Goal: Task Accomplishment & Management: Complete application form

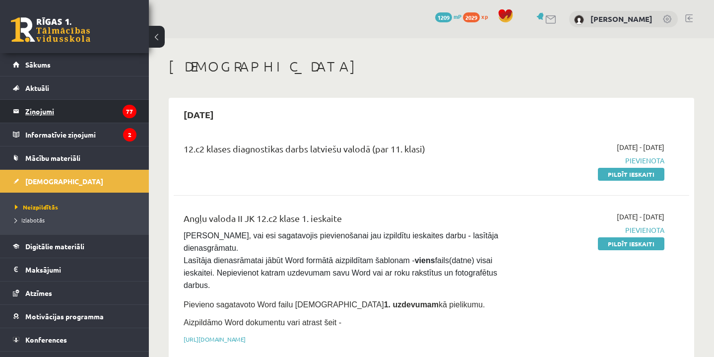
click at [39, 108] on legend "Ziņojumi 77" at bounding box center [80, 111] width 111 height 23
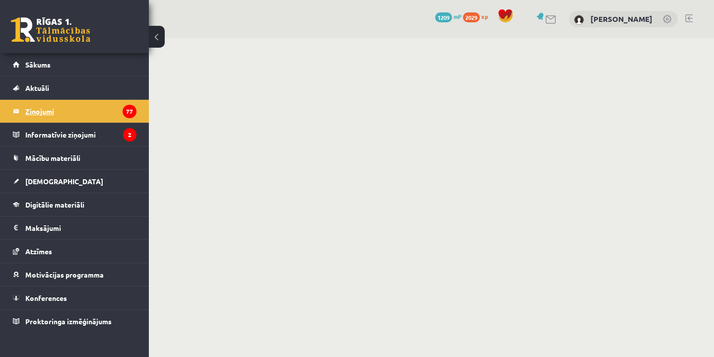
click at [39, 111] on legend "Ziņojumi 77" at bounding box center [80, 111] width 111 height 23
click at [56, 35] on link at bounding box center [50, 29] width 79 height 25
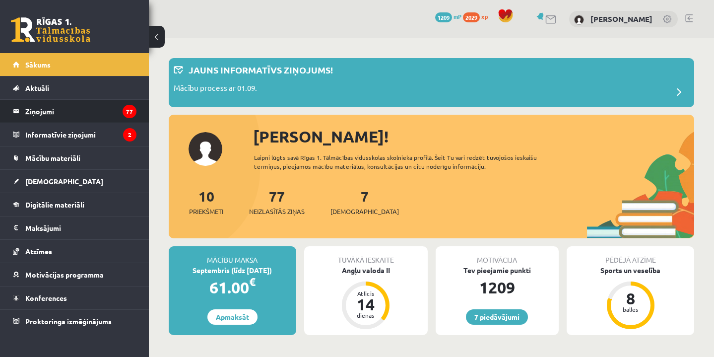
click at [43, 108] on legend "Ziņojumi 77" at bounding box center [80, 111] width 111 height 23
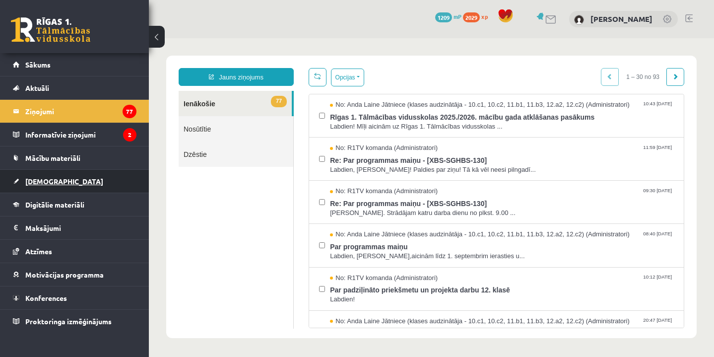
click at [46, 179] on span "[DEMOGRAPHIC_DATA]" at bounding box center [64, 181] width 78 height 9
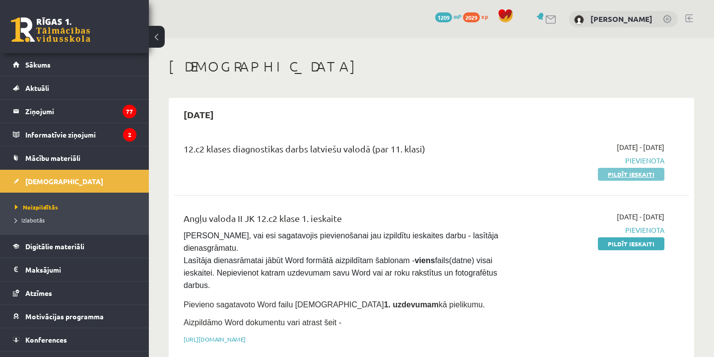
click at [637, 174] on link "Pildīt ieskaiti" at bounding box center [631, 174] width 67 height 13
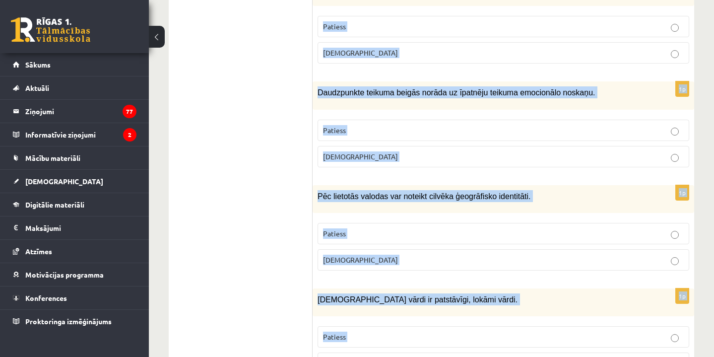
scroll to position [2991, 0]
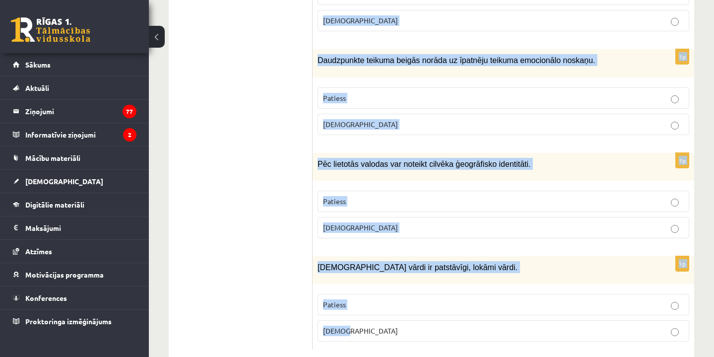
drag, startPoint x: 317, startPoint y: 196, endPoint x: 371, endPoint y: 329, distance: 143.4
copy form "Latviešu valodai ir 4 funkcionālie stili. Patiess Aplams 1p Zinātniskajam stila…"
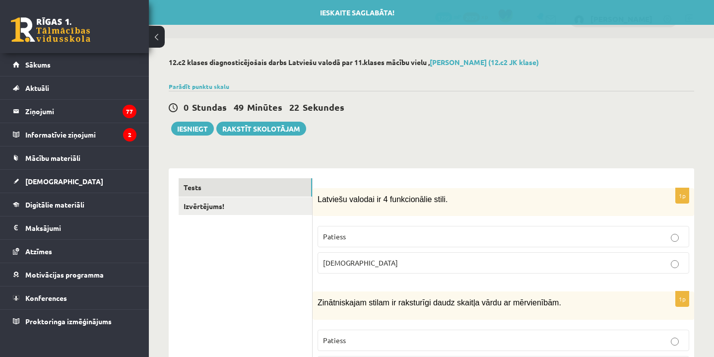
scroll to position [0, 0]
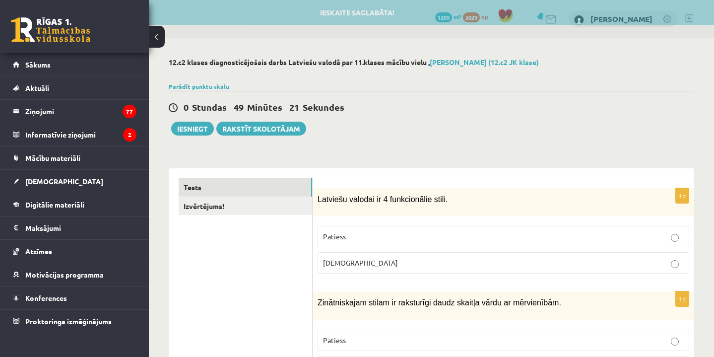
click at [349, 264] on p "[DEMOGRAPHIC_DATA]" at bounding box center [503, 263] width 361 height 10
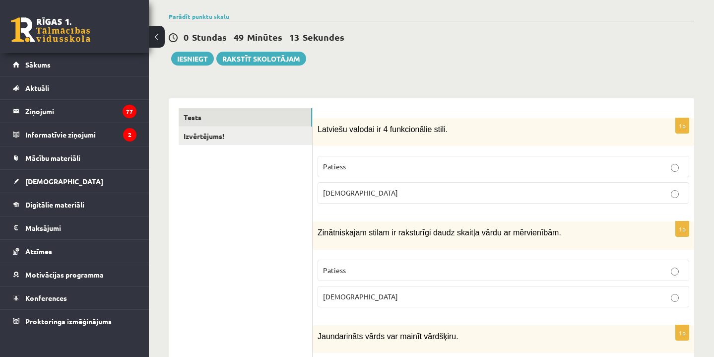
scroll to position [70, 0]
click at [351, 271] on p "Patiess" at bounding box center [503, 270] width 361 height 10
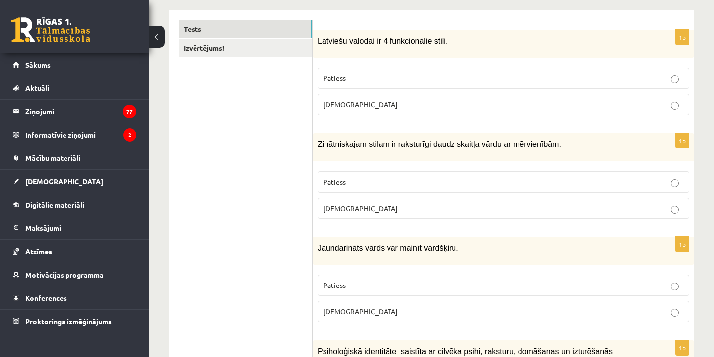
scroll to position [157, 0]
click at [354, 282] on p "Patiess" at bounding box center [503, 286] width 361 height 10
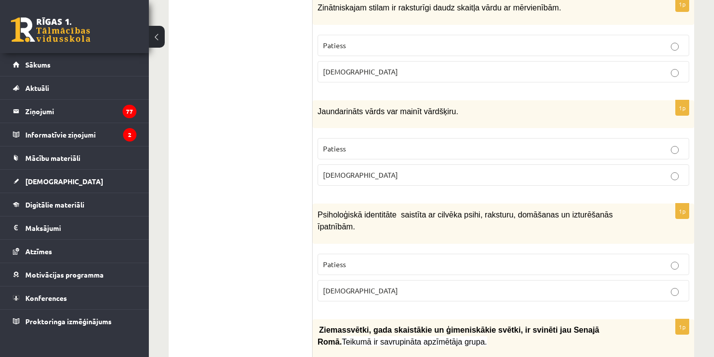
scroll to position [295, 0]
click at [362, 265] on p "Patiess" at bounding box center [503, 264] width 361 height 10
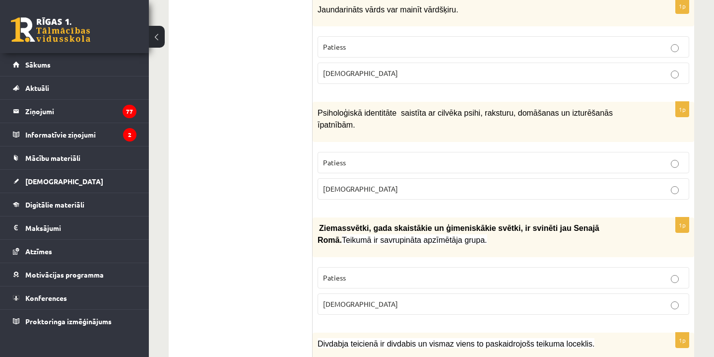
scroll to position [398, 0]
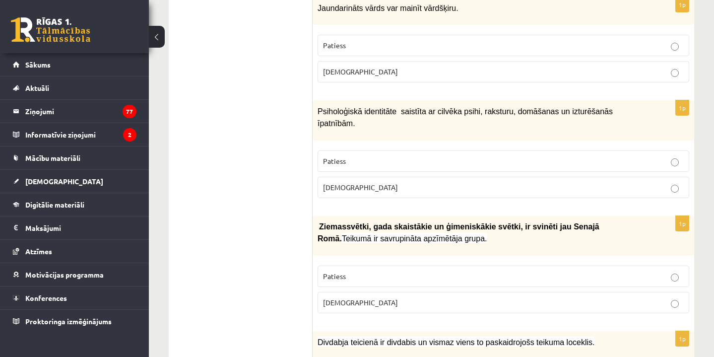
click at [349, 297] on p "Aplams" at bounding box center [503, 302] width 361 height 10
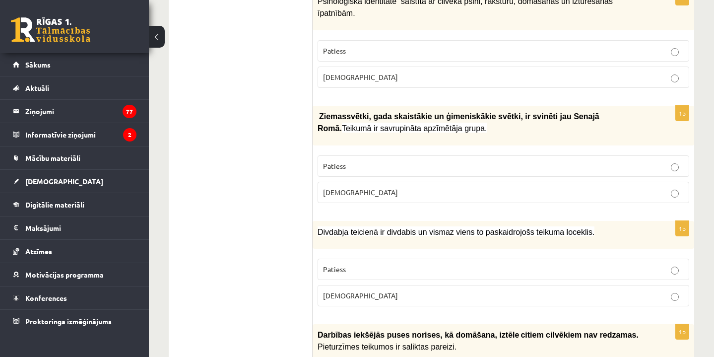
scroll to position [511, 0]
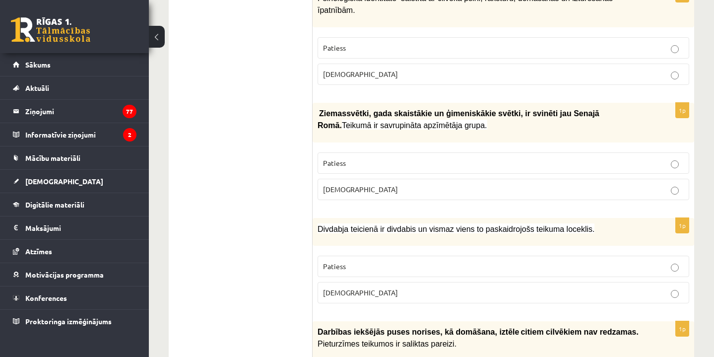
click at [361, 262] on p "Patiess" at bounding box center [503, 266] width 361 height 10
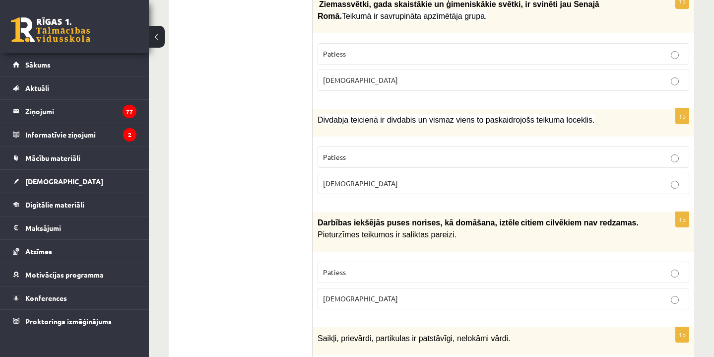
scroll to position [658, 0]
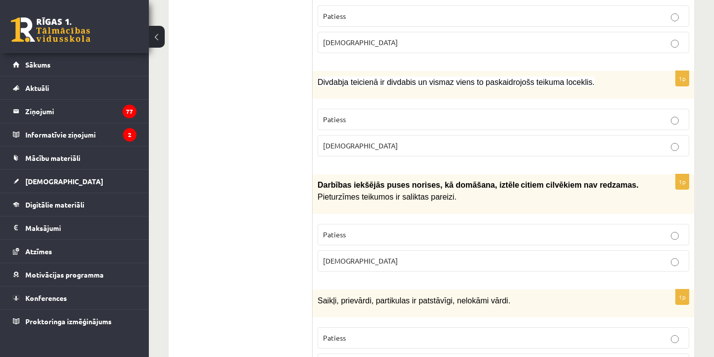
click at [367, 250] on label "Aplams" at bounding box center [504, 260] width 372 height 21
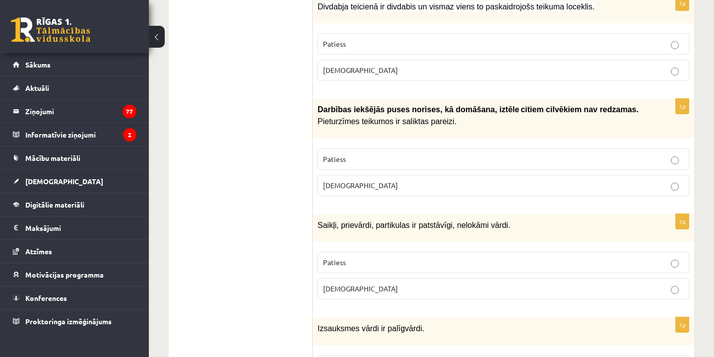
scroll to position [732, 0]
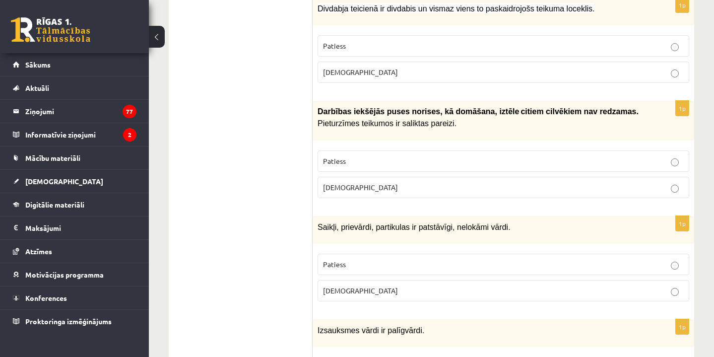
click at [355, 285] on p "Aplams" at bounding box center [503, 290] width 361 height 10
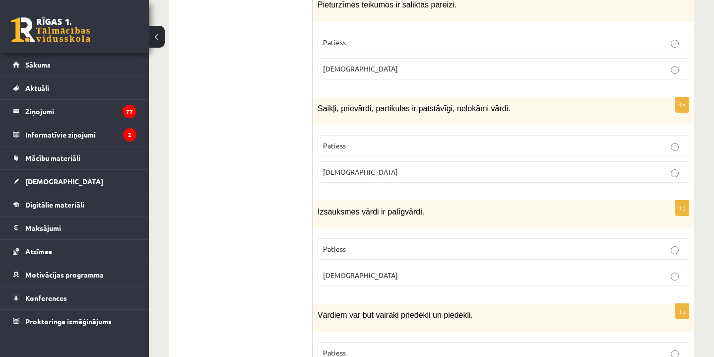
scroll to position [853, 0]
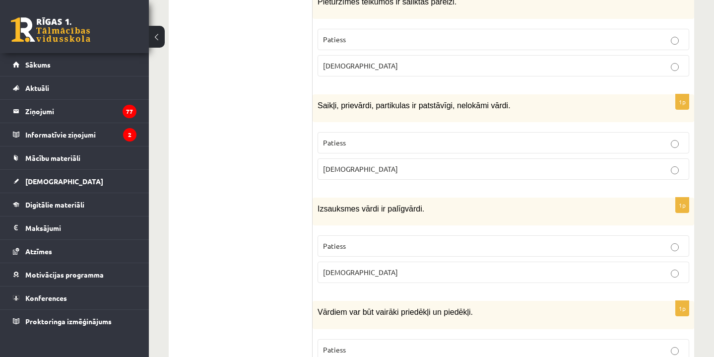
click at [358, 270] on p "Aplams" at bounding box center [503, 272] width 361 height 10
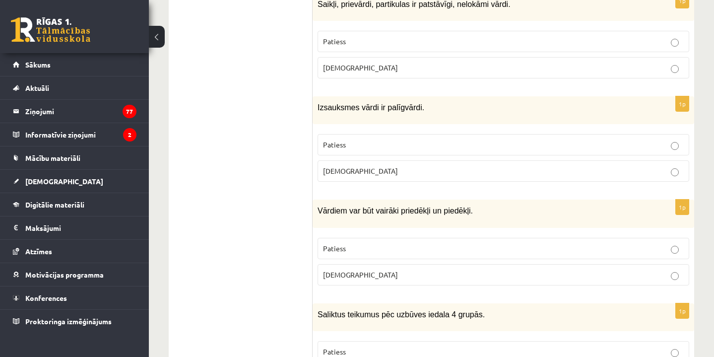
scroll to position [954, 0]
click at [372, 244] on p "Patiess" at bounding box center [503, 249] width 361 height 10
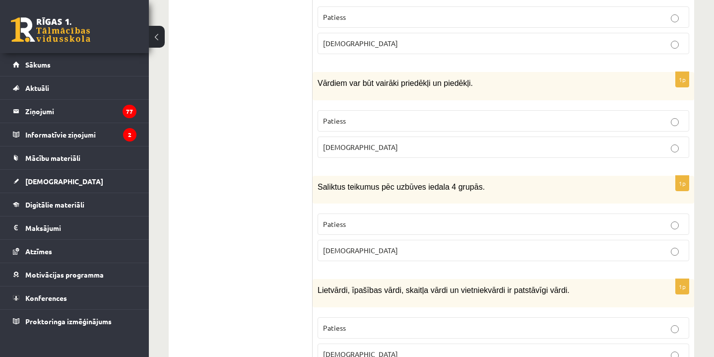
scroll to position [1081, 0]
click at [374, 220] on p "Patiess" at bounding box center [503, 225] width 361 height 10
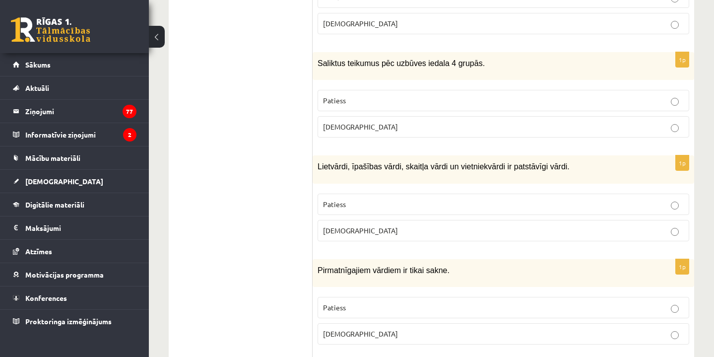
scroll to position [1206, 0]
click at [375, 199] on p "Patiess" at bounding box center [503, 204] width 361 height 10
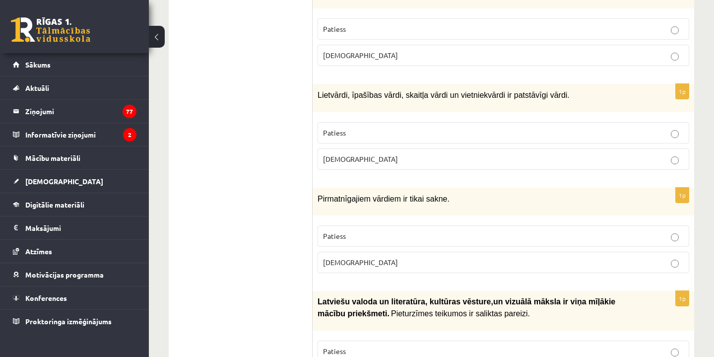
scroll to position [1282, 0]
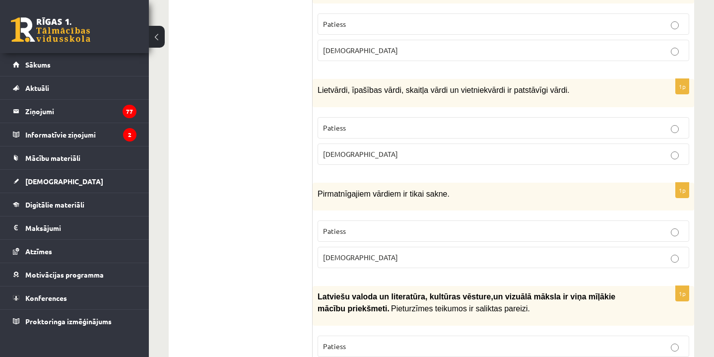
click at [368, 252] on p "Aplams" at bounding box center [503, 257] width 361 height 10
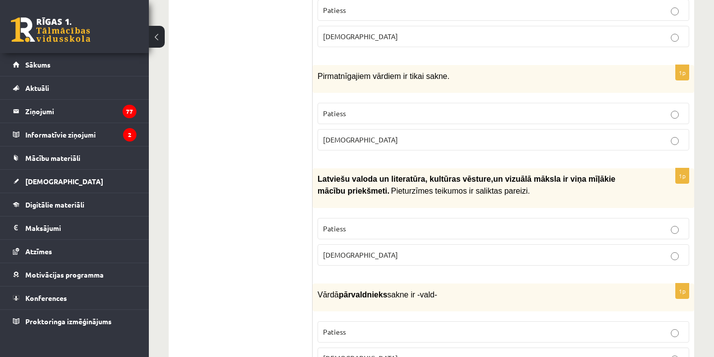
scroll to position [1408, 0]
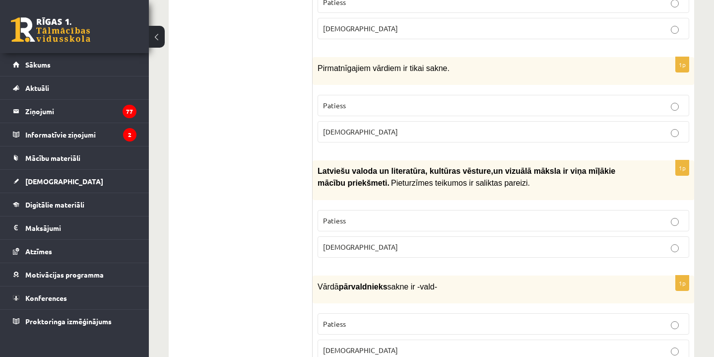
click at [370, 243] on label "Aplams" at bounding box center [504, 246] width 372 height 21
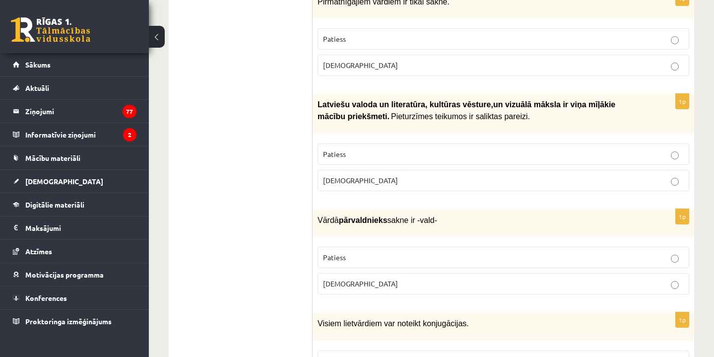
scroll to position [1478, 0]
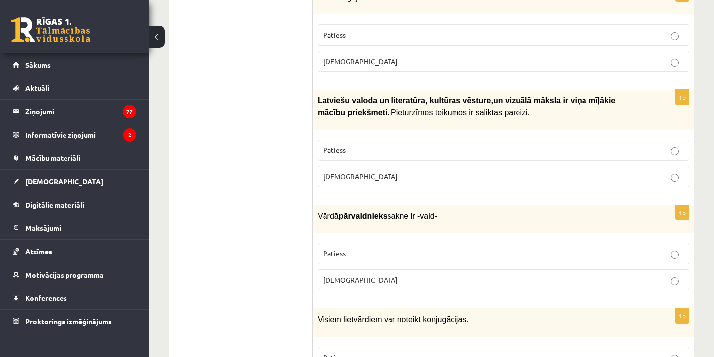
click at [372, 248] on p "Patiess" at bounding box center [503, 253] width 361 height 10
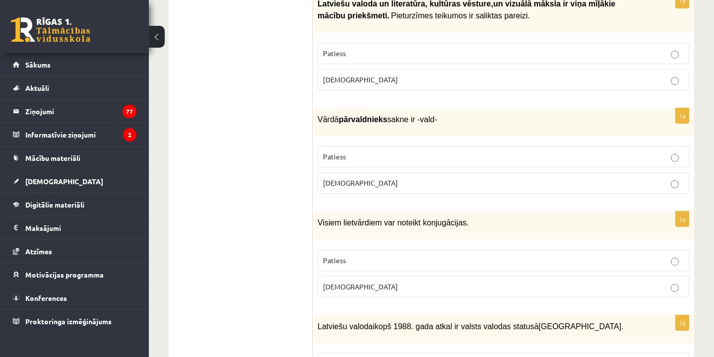
scroll to position [1577, 0]
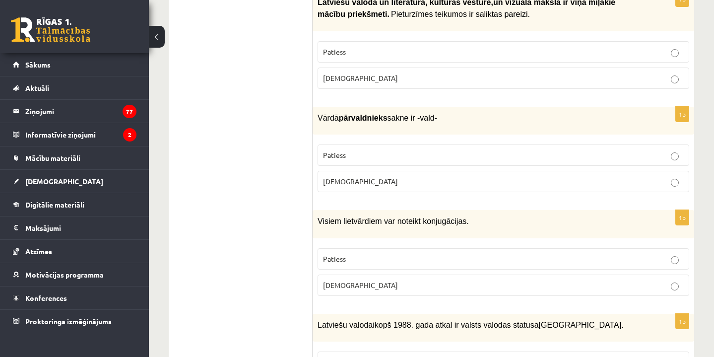
click at [365, 280] on p "Aplams" at bounding box center [503, 285] width 361 height 10
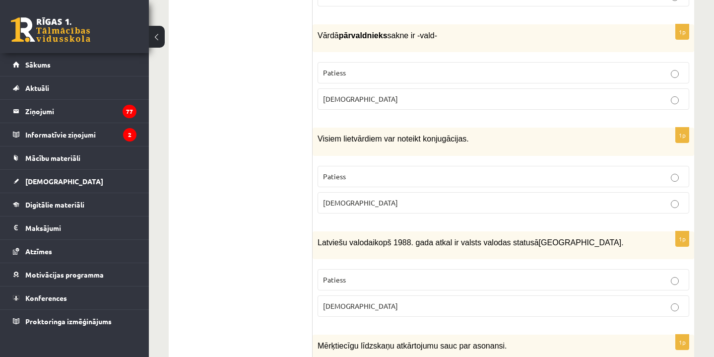
scroll to position [1659, 0]
click at [361, 301] on p "Aplams" at bounding box center [503, 306] width 361 height 10
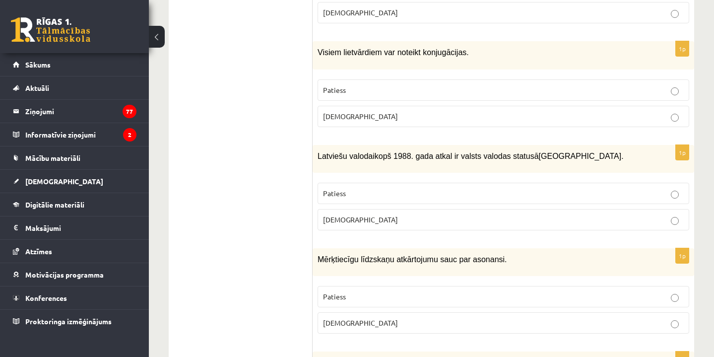
scroll to position [1745, 0]
click at [356, 313] on label "Aplams" at bounding box center [504, 323] width 372 height 21
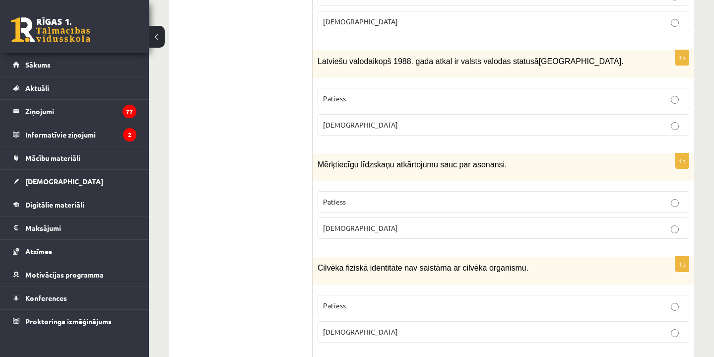
scroll to position [1840, 0]
click at [355, 327] on p "Aplams" at bounding box center [503, 332] width 361 height 10
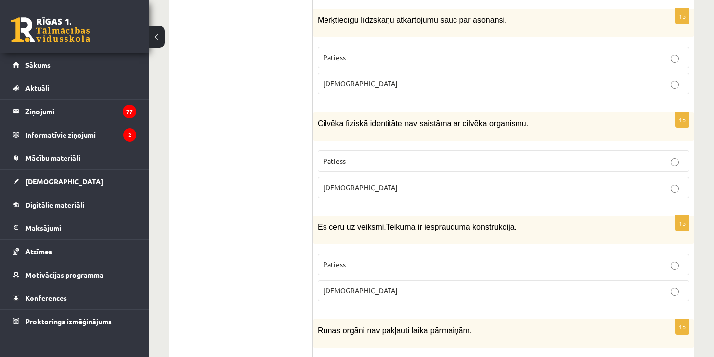
scroll to position [1985, 0]
click at [375, 285] on p "Aplams" at bounding box center [503, 290] width 361 height 10
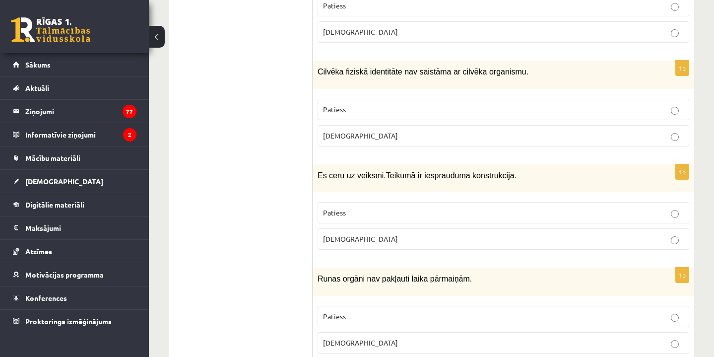
scroll to position [2041, 0]
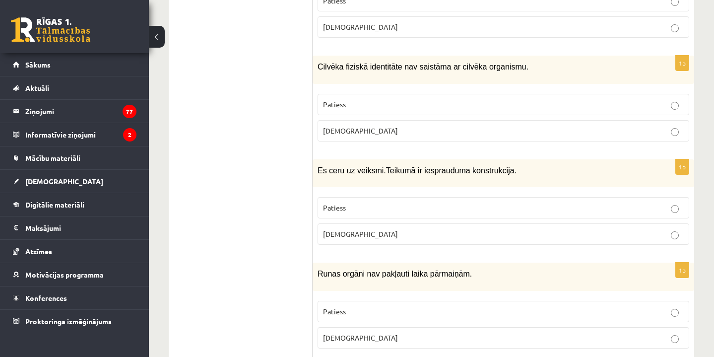
click at [363, 327] on label "Aplams" at bounding box center [504, 337] width 372 height 21
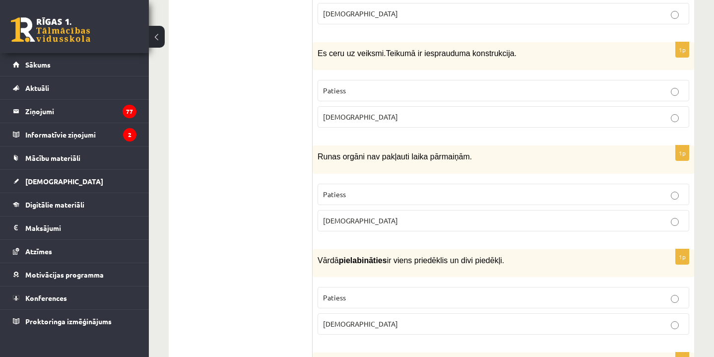
scroll to position [2166, 0]
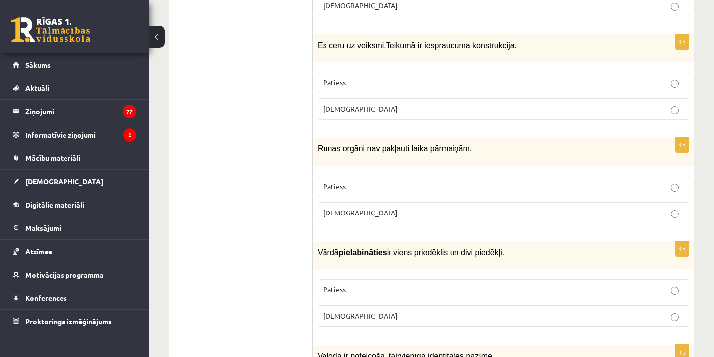
click at [361, 311] on p "Aplams" at bounding box center [503, 316] width 361 height 10
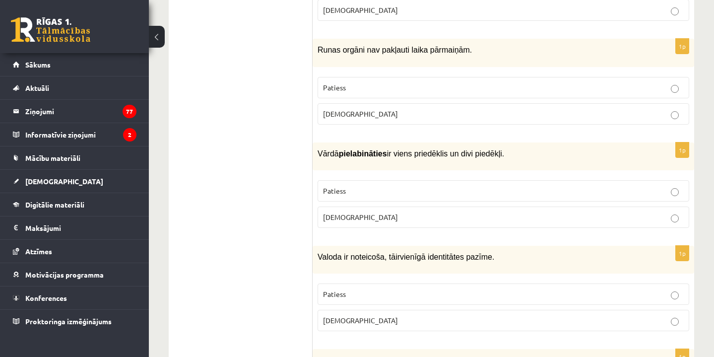
scroll to position [2263, 0]
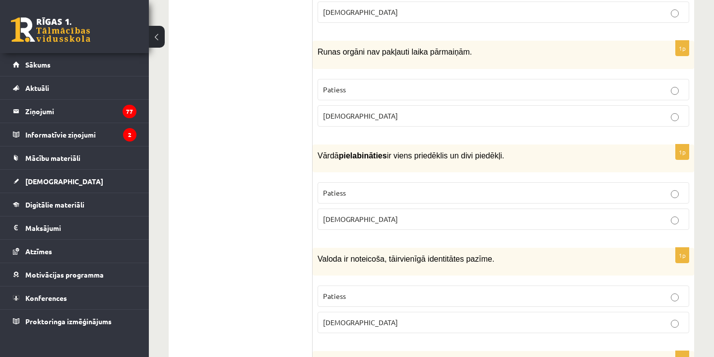
click at [363, 317] on p "Aplams" at bounding box center [503, 322] width 361 height 10
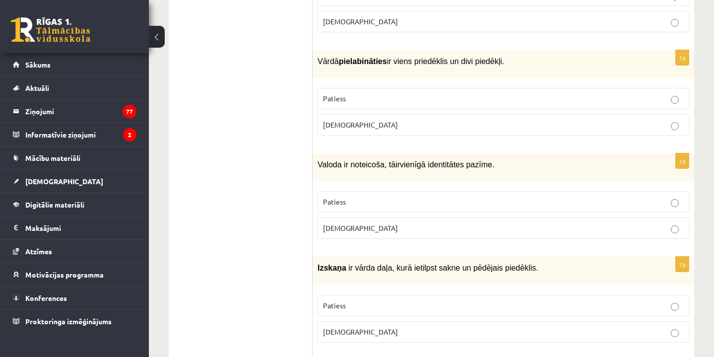
scroll to position [2358, 0]
click at [363, 321] on label "Aplams" at bounding box center [504, 331] width 372 height 21
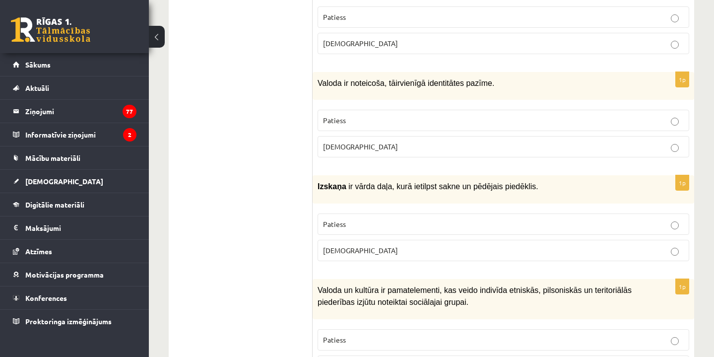
scroll to position [2439, 0]
click at [363, 335] on p "Patiess" at bounding box center [503, 340] width 361 height 10
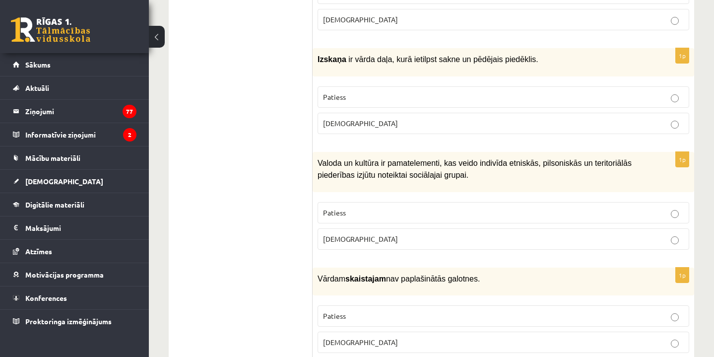
scroll to position [2566, 0]
click at [365, 338] on p "Aplams" at bounding box center [503, 343] width 361 height 10
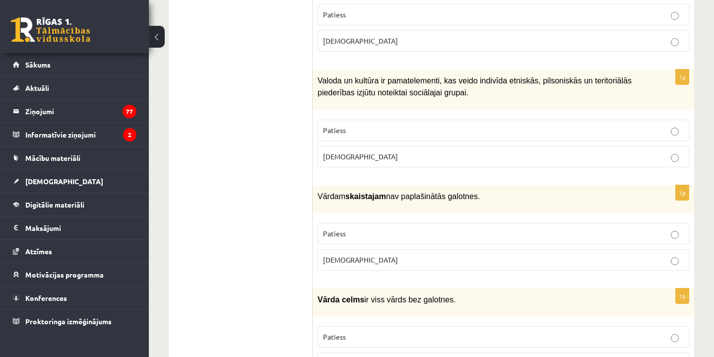
scroll to position [2649, 0]
click at [365, 326] on label "Patiess" at bounding box center [504, 336] width 372 height 21
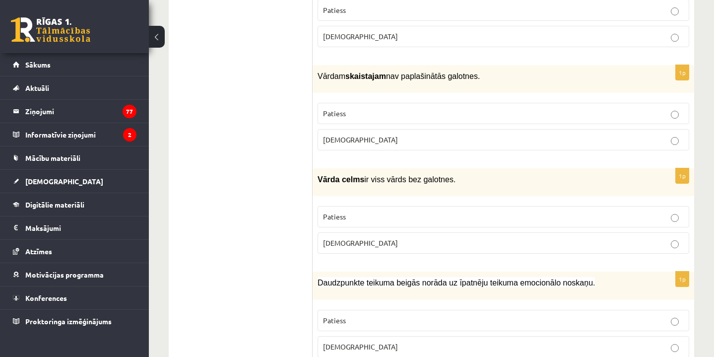
scroll to position [2769, 0]
click at [388, 315] on p "Patiess" at bounding box center [503, 320] width 361 height 10
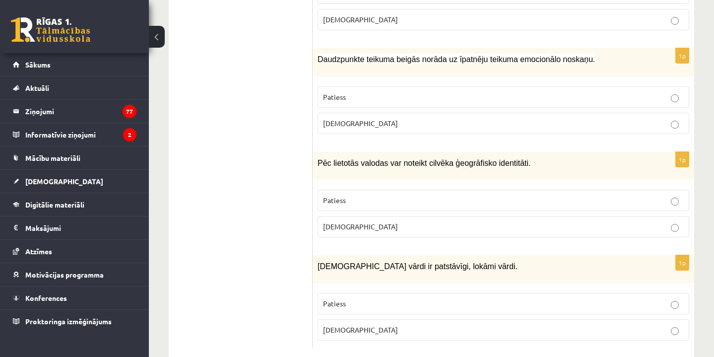
scroll to position [2991, 0]
click at [440, 191] on label "Patiess" at bounding box center [504, 201] width 372 height 21
click at [392, 326] on p "Aplams" at bounding box center [503, 331] width 361 height 10
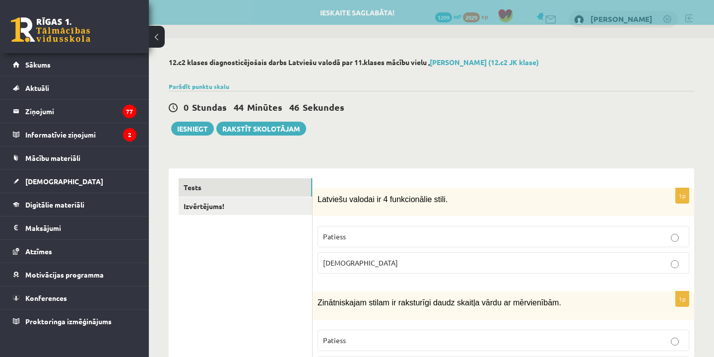
scroll to position [0, 0]
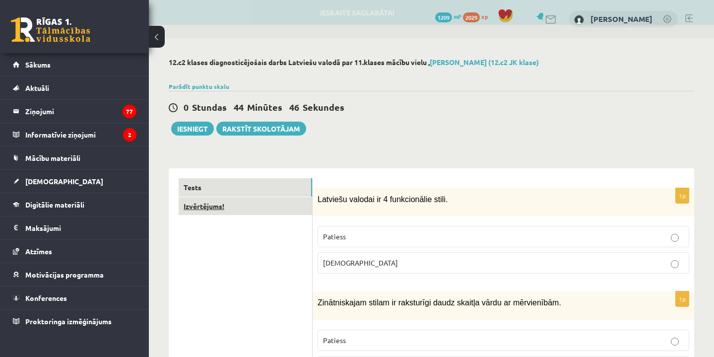
click at [238, 207] on link "Izvērtējums!" at bounding box center [246, 206] width 134 height 18
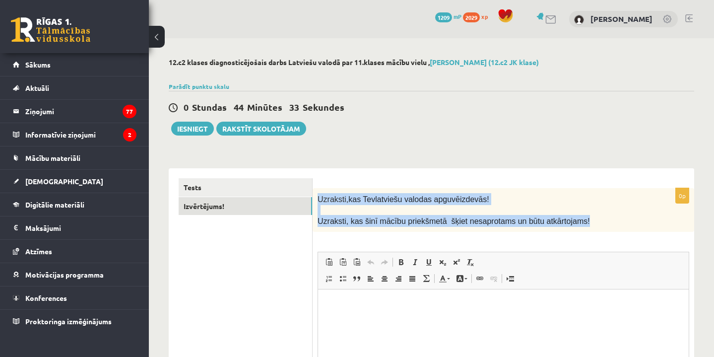
drag, startPoint x: 319, startPoint y: 199, endPoint x: 549, endPoint y: 228, distance: 231.2
click at [549, 228] on div "Uzraksti, kas Tev latviešu valodas apguvē izdevās! Uzraksti, kas šinī mācību pr…" at bounding box center [504, 210] width 382 height 44
copy div "Uzraksti, kas Tev latviešu valodas apguvē izdevās! Uzraksti, kas šinī mācību pr…"
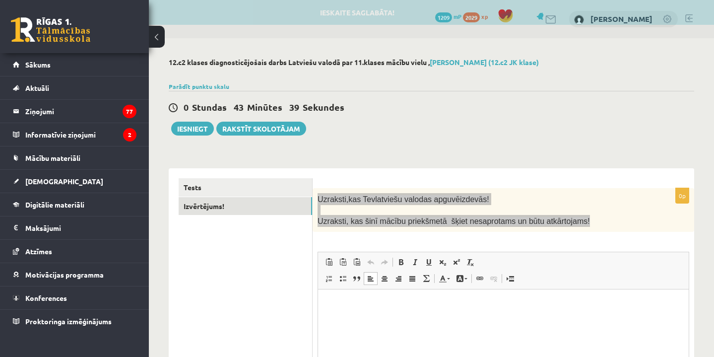
click at [360, 318] on html at bounding box center [503, 304] width 371 height 30
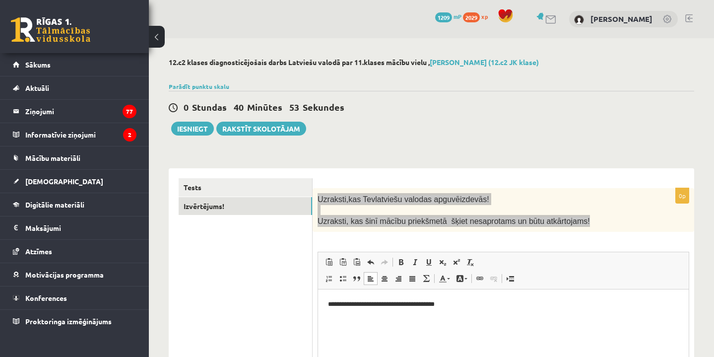
click at [327, 304] on html "**********" at bounding box center [503, 304] width 371 height 30
click at [346, 308] on p "Визуальный текстовый редактор, wiswyg-editor-user-answer-47363755955060" at bounding box center [503, 304] width 351 height 10
click at [462, 320] on p "**********" at bounding box center [503, 321] width 351 height 10
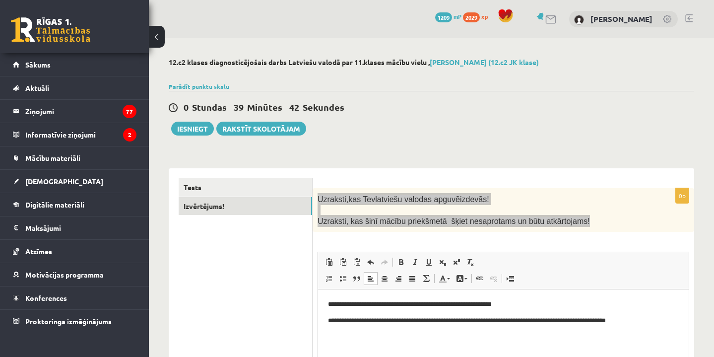
click at [460, 320] on p "**********" at bounding box center [503, 321] width 351 height 10
click at [522, 306] on p "**********" at bounding box center [503, 304] width 351 height 10
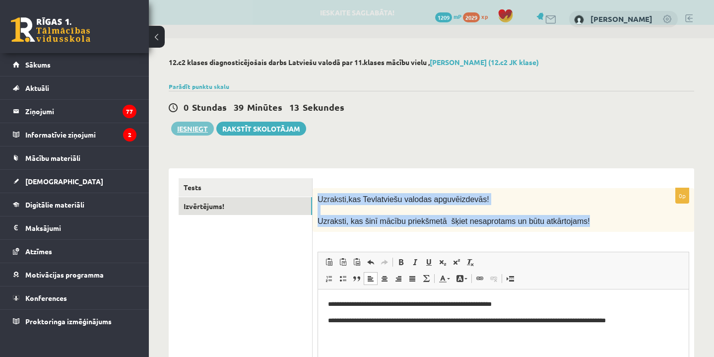
click at [197, 129] on button "Iesniegt" at bounding box center [192, 129] width 43 height 14
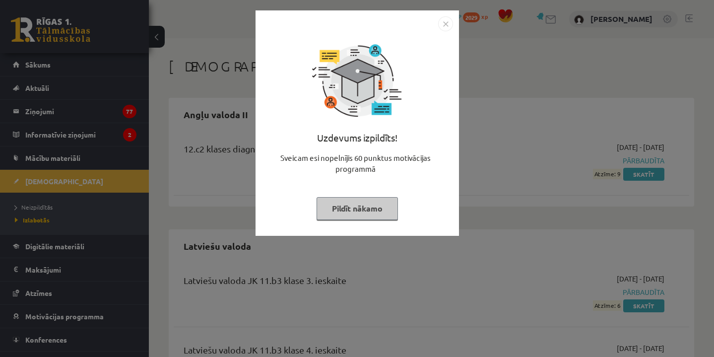
click at [369, 211] on button "Pildīt nākamo" at bounding box center [357, 208] width 81 height 23
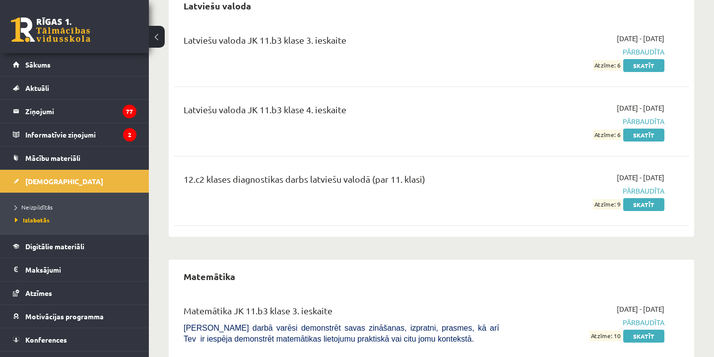
scroll to position [241, 0]
click at [647, 200] on link "Skatīt" at bounding box center [644, 203] width 41 height 13
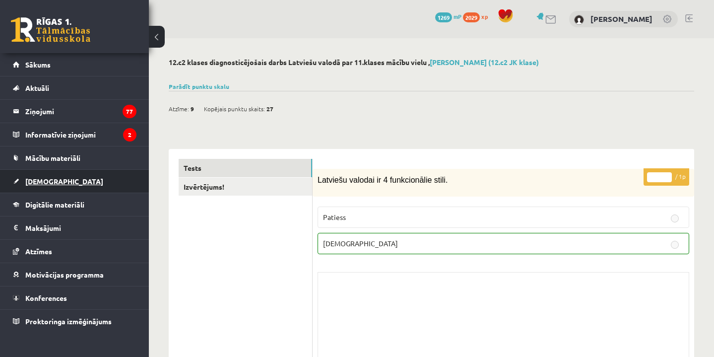
click at [48, 177] on link "[DEMOGRAPHIC_DATA]" at bounding box center [75, 181] width 124 height 23
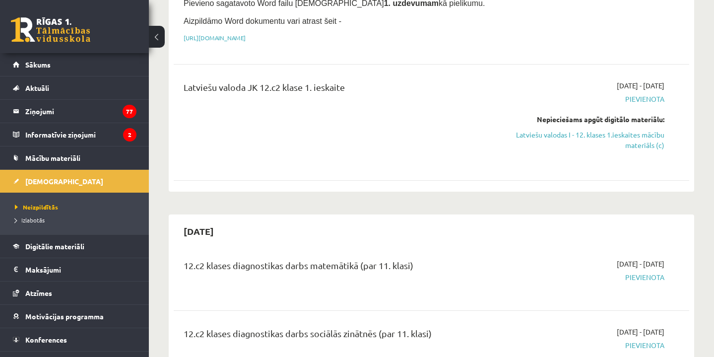
scroll to position [227, 0]
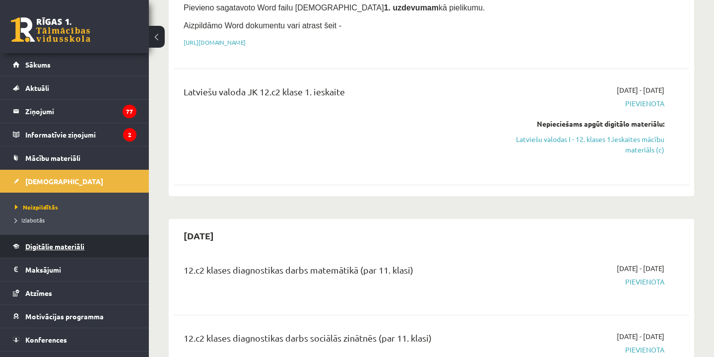
click at [62, 244] on span "Digitālie materiāli" at bounding box center [54, 246] width 59 height 9
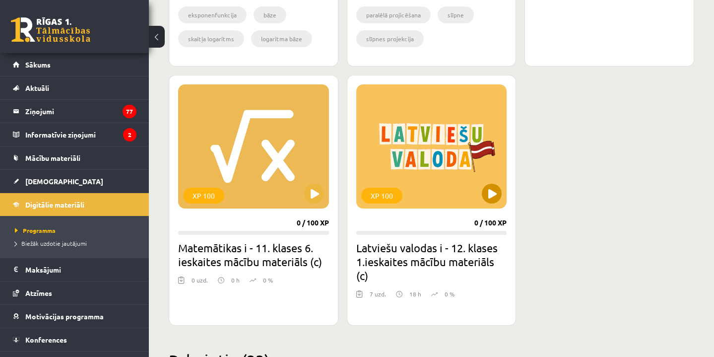
scroll to position [526, 0]
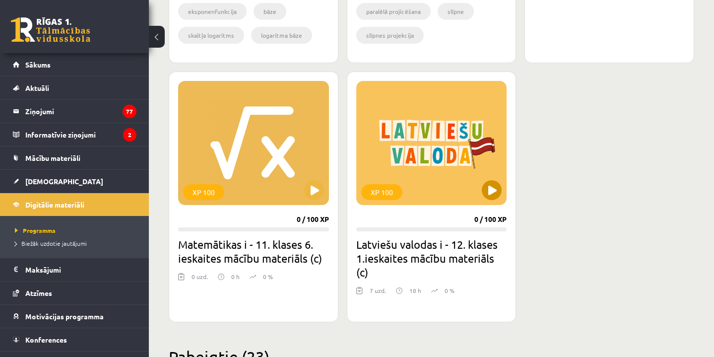
click at [491, 188] on button at bounding box center [492, 190] width 20 height 20
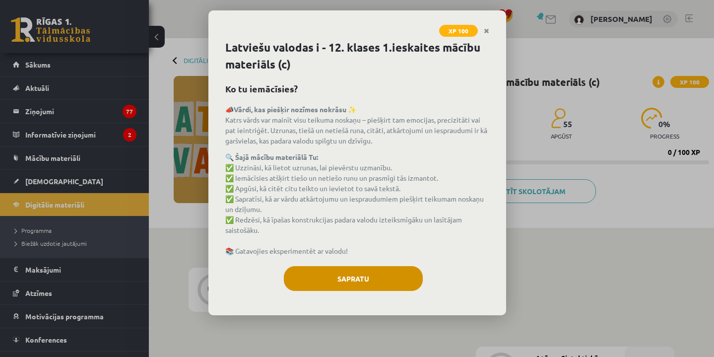
click at [356, 283] on button "Sapratu" at bounding box center [353, 278] width 139 height 25
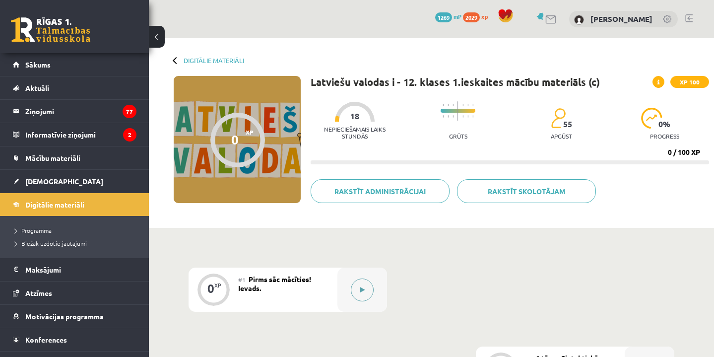
click at [369, 290] on button at bounding box center [362, 290] width 23 height 23
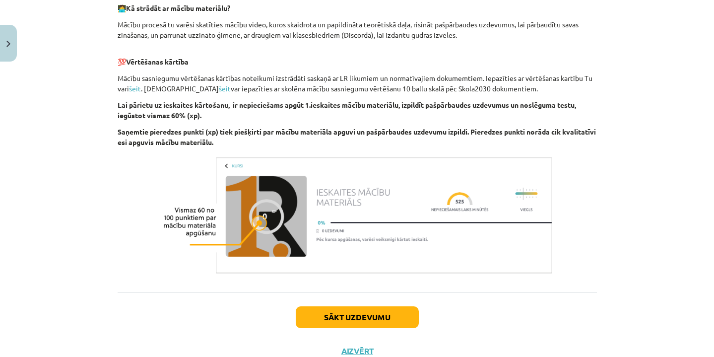
click at [361, 320] on button "Sākt uzdevumu" at bounding box center [357, 317] width 123 height 22
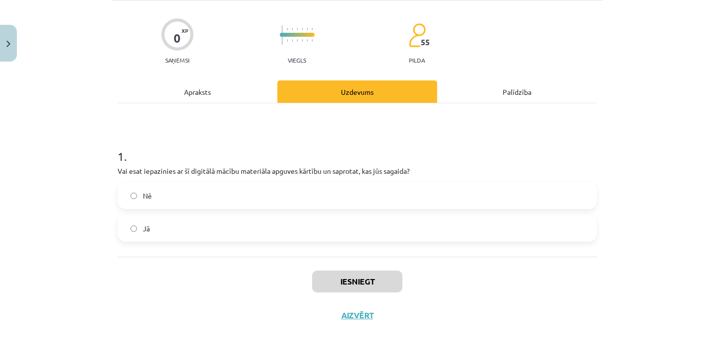
click at [371, 232] on label "Jā" at bounding box center [358, 228] width 478 height 25
click at [359, 274] on button "Iesniegt" at bounding box center [357, 282] width 90 height 22
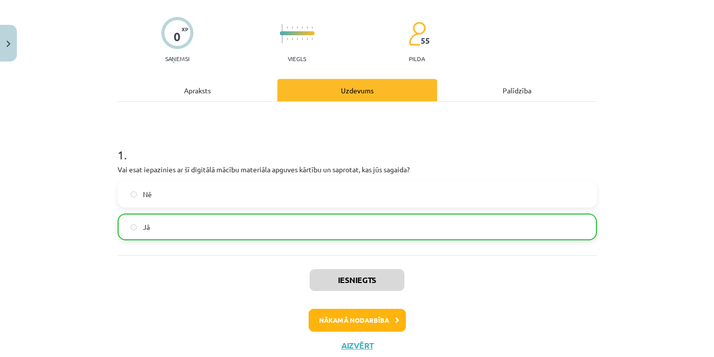
click at [342, 324] on button "Nākamā nodarbība" at bounding box center [357, 320] width 97 height 23
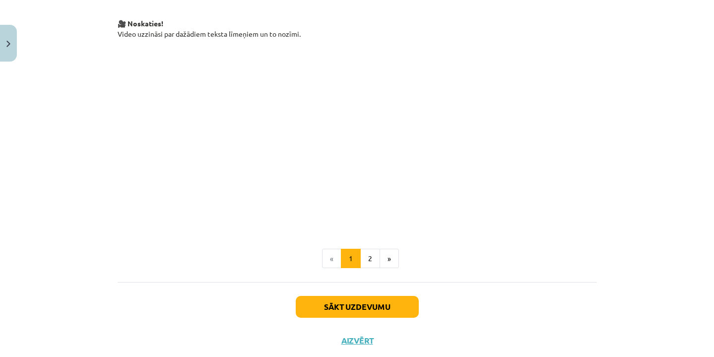
scroll to position [720, 0]
click at [366, 250] on button "2" at bounding box center [370, 260] width 20 height 20
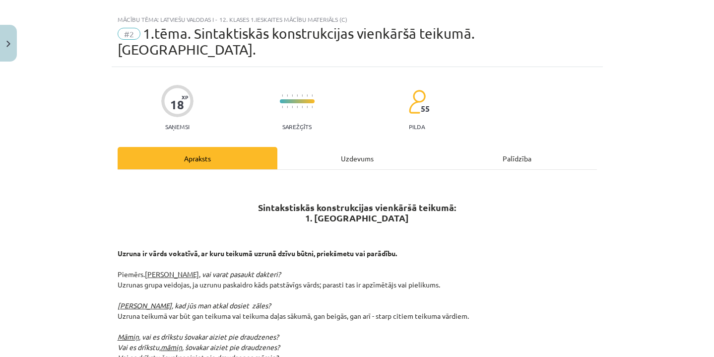
scroll to position [14, 0]
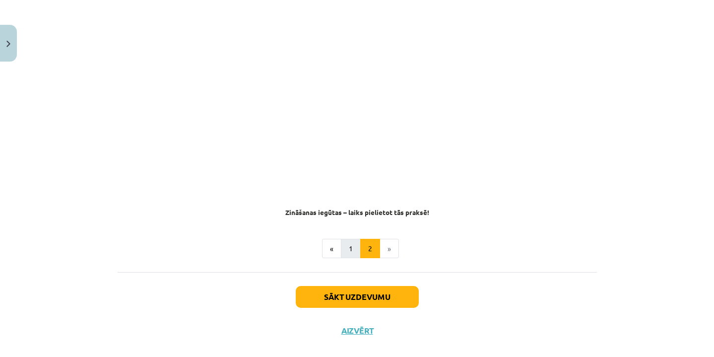
click at [354, 239] on button "1" at bounding box center [351, 249] width 20 height 20
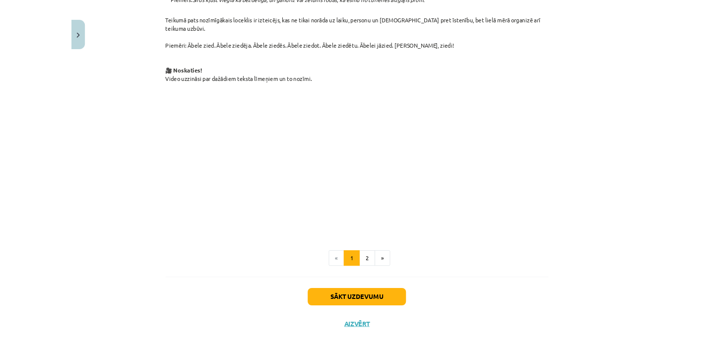
scroll to position [443, 0]
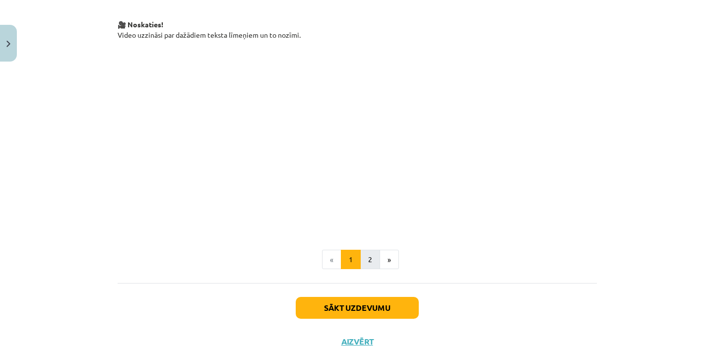
click at [369, 250] on button "2" at bounding box center [370, 260] width 20 height 20
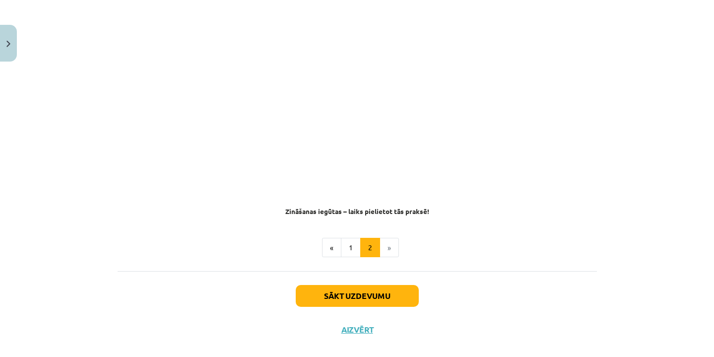
scroll to position [568, 0]
click at [388, 239] on li "»" at bounding box center [389, 249] width 19 height 20
click at [385, 293] on div "Sākt uzdevumu Aizvērt" at bounding box center [358, 307] width 480 height 70
click at [378, 286] on button "Sākt uzdevumu" at bounding box center [357, 297] width 123 height 22
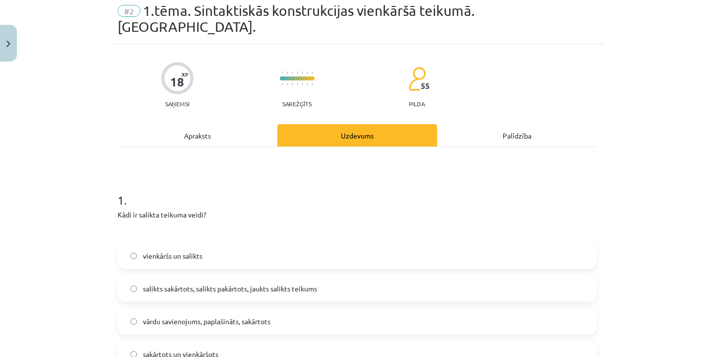
scroll to position [25, 0]
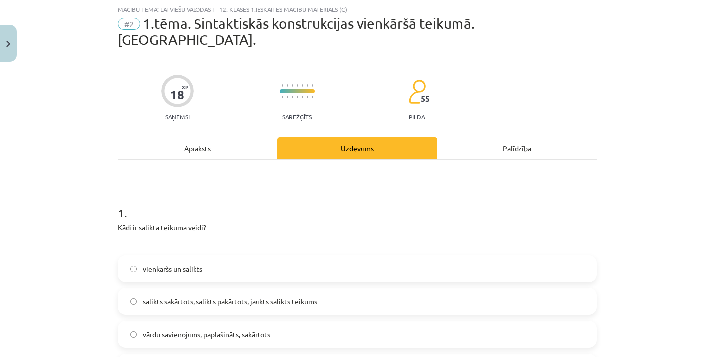
click at [344, 289] on label "salikts sakārtots, salikts pakārtots, jaukts salikts teikums" at bounding box center [358, 301] width 478 height 25
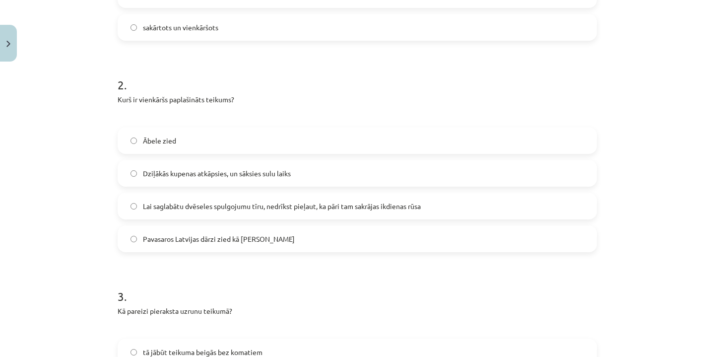
scroll to position [361, 0]
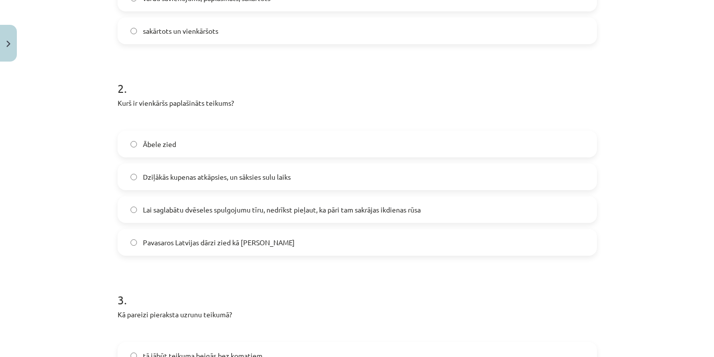
click at [289, 230] on label "Pavasaros Latvijas dārzi zied kā [PERSON_NAME]" at bounding box center [358, 242] width 478 height 25
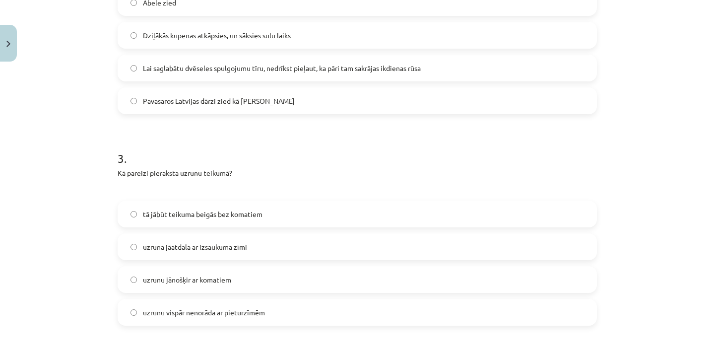
scroll to position [518, 0]
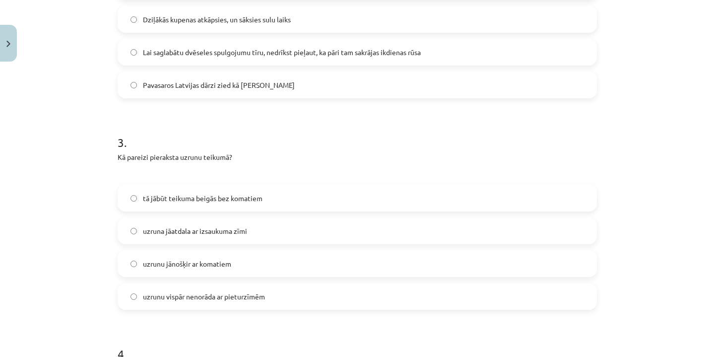
click at [270, 251] on label "uzrunu jānošķir ar komatiem" at bounding box center [358, 263] width 478 height 25
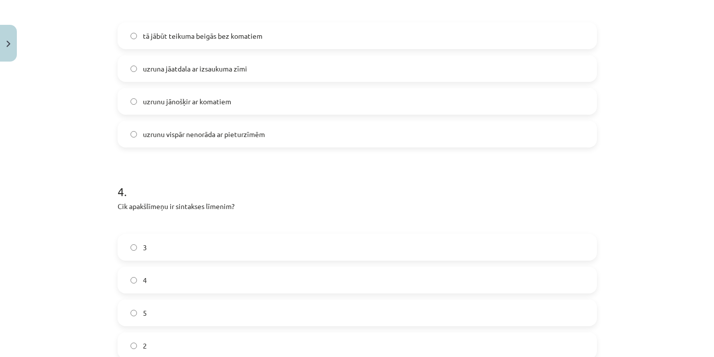
scroll to position [691, 0]
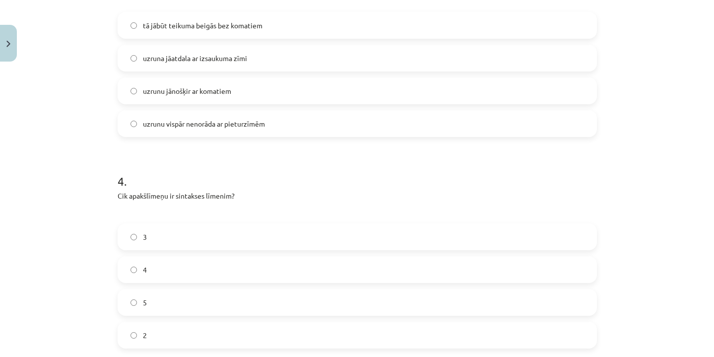
click at [243, 224] on label "3" at bounding box center [358, 236] width 478 height 25
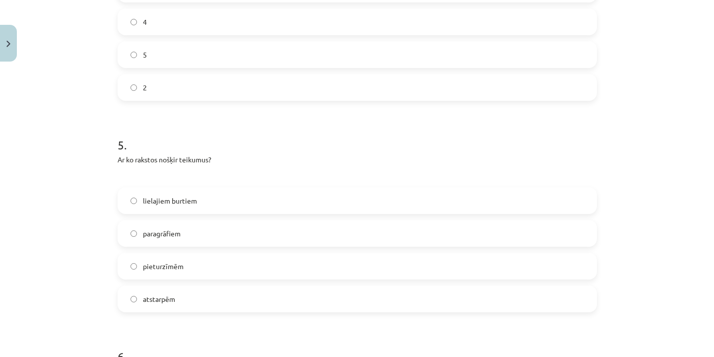
scroll to position [940, 0]
drag, startPoint x: 110, startPoint y: 140, endPoint x: 208, endPoint y: 147, distance: 98.5
click at [208, 147] on div "Mācību tēma: Latviešu valodas i - 12. klases 1.ieskaites mācību materiāls (c) #…" at bounding box center [357, 178] width 714 height 357
click at [209, 153] on p "Ar ko rakstos nošķir teikumus?" at bounding box center [358, 158] width 480 height 10
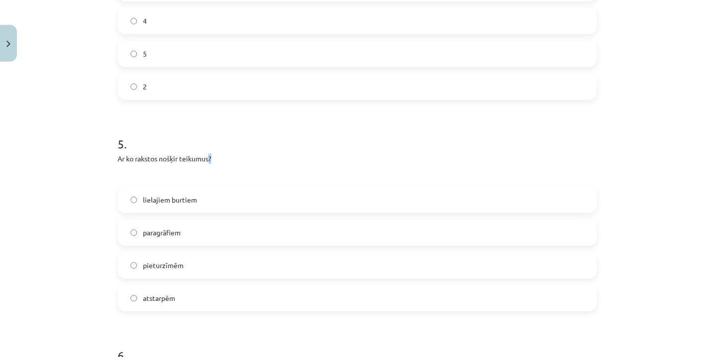
click at [209, 153] on p "Ar ko rakstos nošķir teikumus?" at bounding box center [358, 158] width 480 height 10
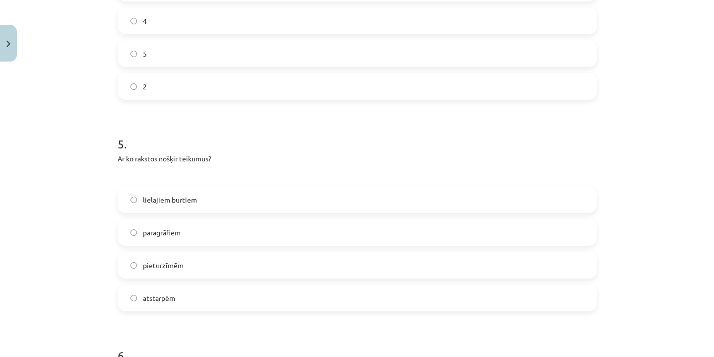
click at [282, 253] on label "pieturzīmēm" at bounding box center [358, 265] width 478 height 25
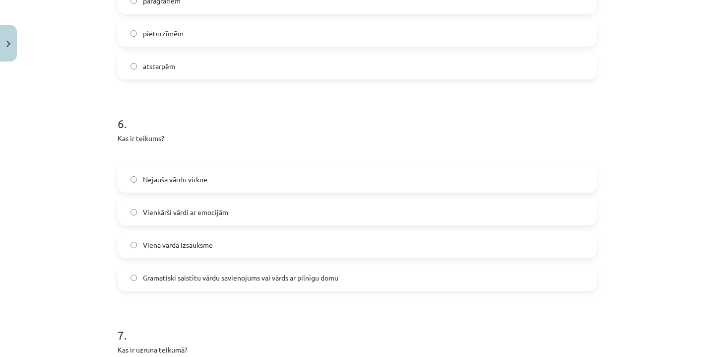
scroll to position [1174, 0]
click at [295, 272] on label "Gramatiski saistītu vārdu savienojums vai vārds ar pilnīgu domu" at bounding box center [358, 275] width 478 height 25
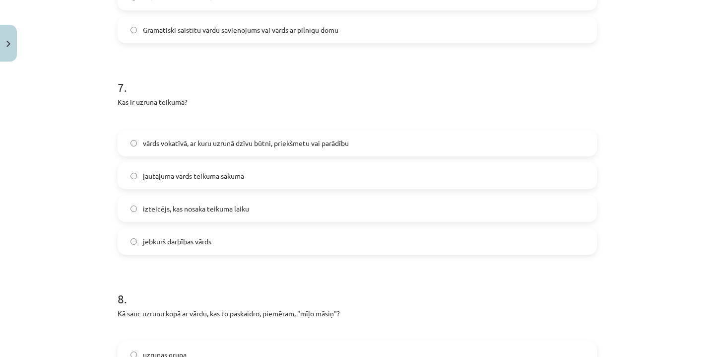
scroll to position [1421, 0]
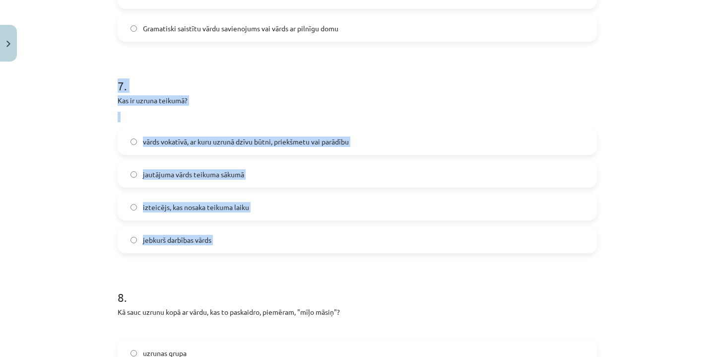
drag, startPoint x: 115, startPoint y: 67, endPoint x: 314, endPoint y: 247, distance: 268.2
copy div "7 . Kas ir uzruna teikumā? vārds vokatīvā, ar kuru uzrunā dzīvu būtni, priekšme…"
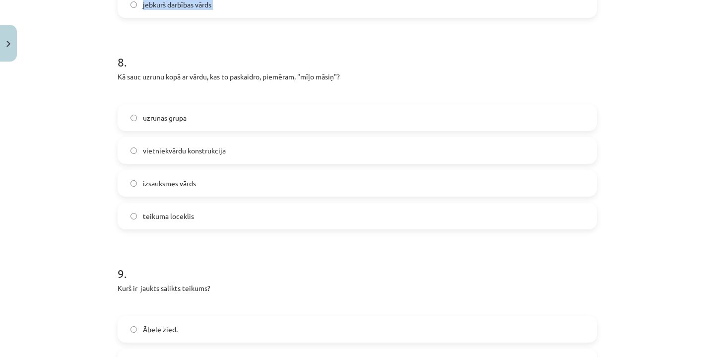
scroll to position [1655, 0]
click at [348, 106] on label "uzrunas grupa" at bounding box center [358, 118] width 478 height 25
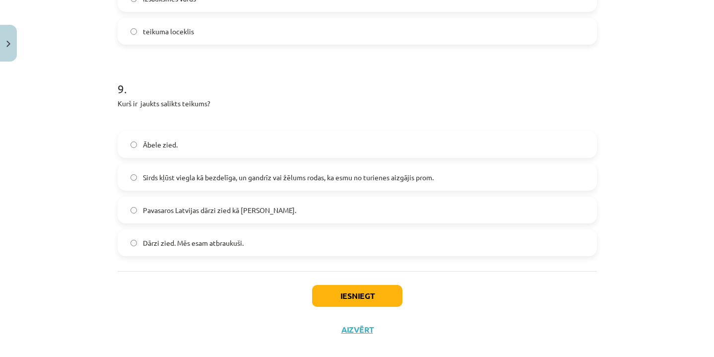
scroll to position [598, 0]
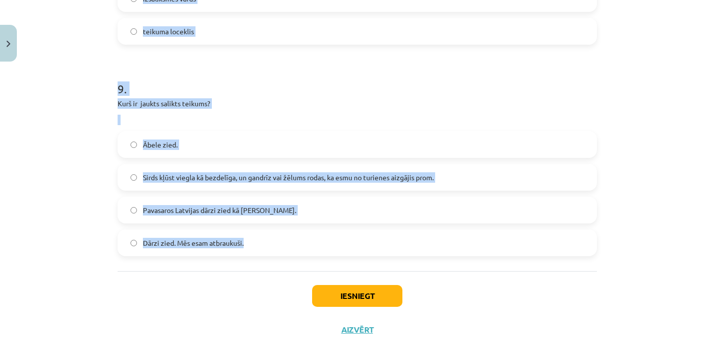
drag, startPoint x: 114, startPoint y: 224, endPoint x: 263, endPoint y: 231, distance: 149.1
copy form "2 . Lore ip dolorsi ametcon adipi? elitseddo ei tempori utlabor etdolorem, aliq…"
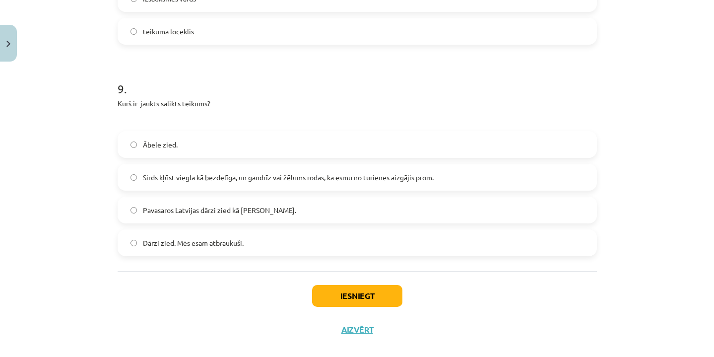
click at [379, 172] on span "Sirds kļūst viegla kā bezdelīga, un gandrīz vai žēlums rodas, ka esmu no turien…" at bounding box center [288, 177] width 291 height 10
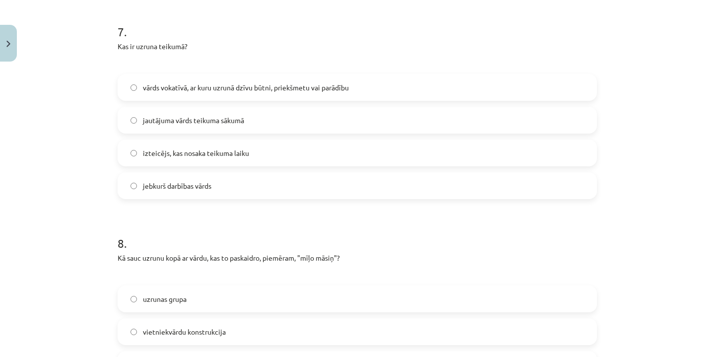
scroll to position [1474, 0]
click at [377, 75] on label "vārds vokatīvā, ar kuru uzrunā dzīvu būtni, priekšmetu vai parādību" at bounding box center [358, 87] width 478 height 25
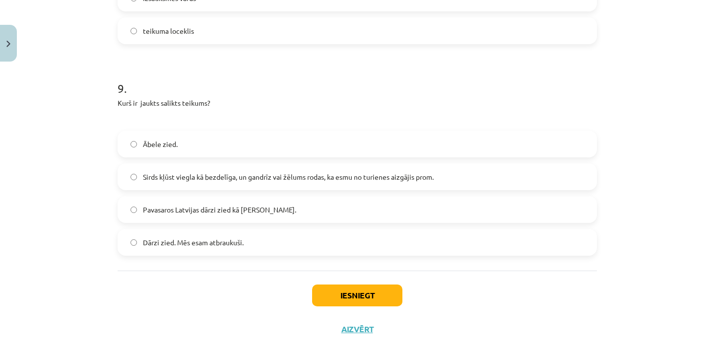
scroll to position [1841, 0]
click at [347, 285] on button "Iesniegt" at bounding box center [357, 296] width 90 height 22
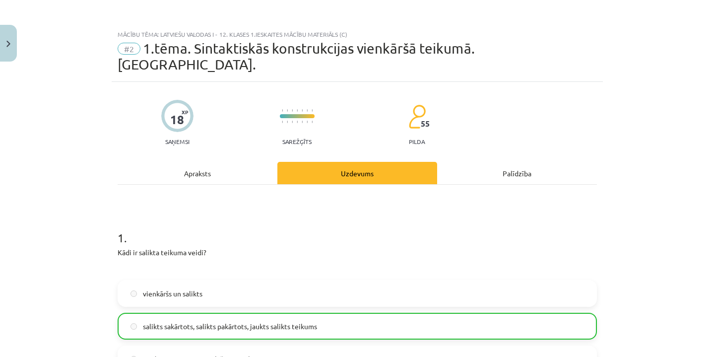
scroll to position [0, 0]
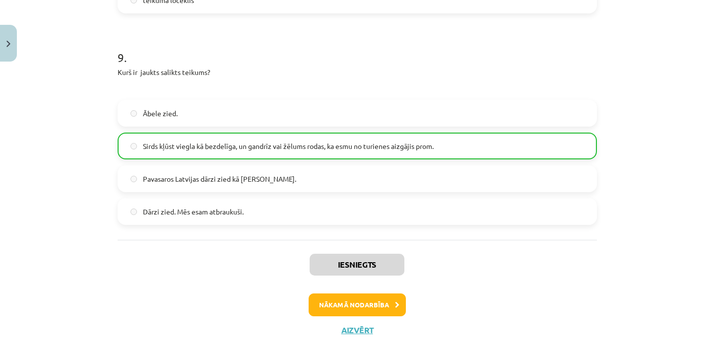
click at [368, 293] on button "Nākamā nodarbība" at bounding box center [357, 304] width 97 height 23
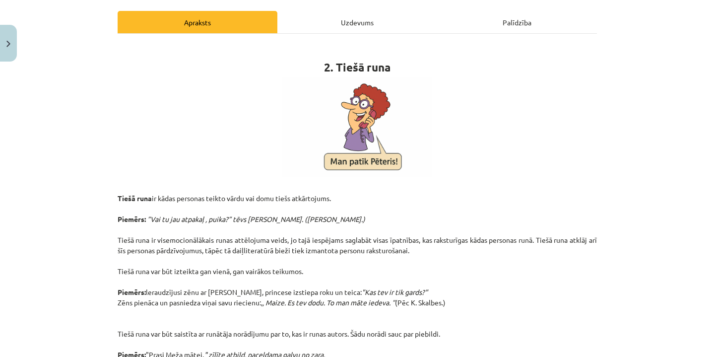
scroll to position [137, 0]
